Goal: Task Accomplishment & Management: Manage account settings

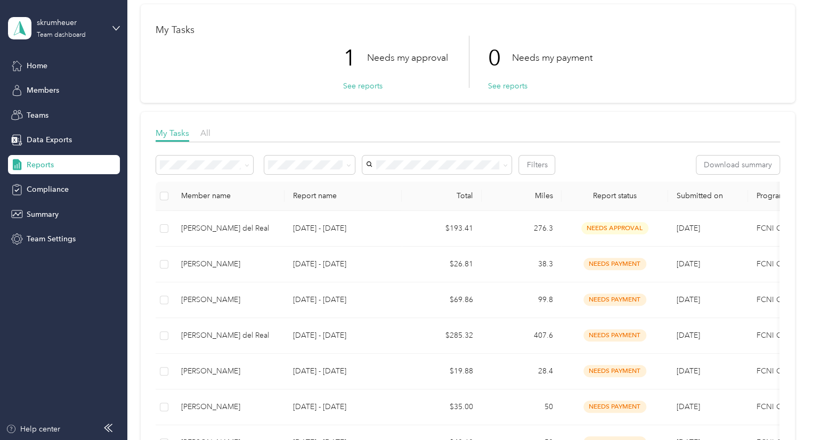
scroll to position [45, 0]
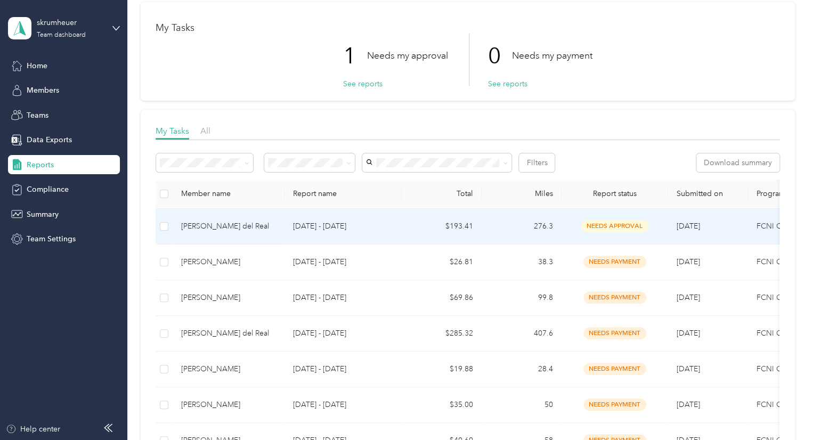
click at [324, 223] on p "[DATE] - [DATE]" at bounding box center [343, 227] width 100 height 12
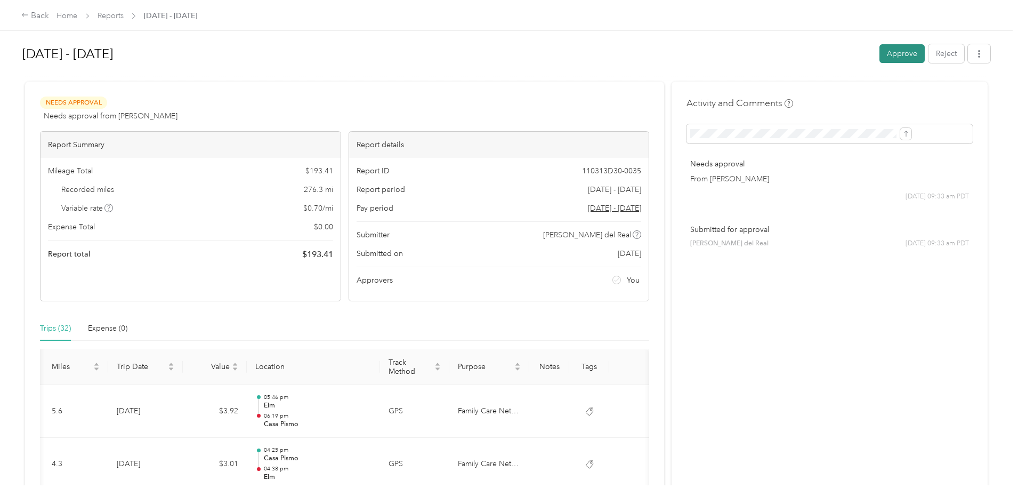
click at [813, 52] on button "Approve" at bounding box center [901, 53] width 45 height 19
